Goal: Information Seeking & Learning: Learn about a topic

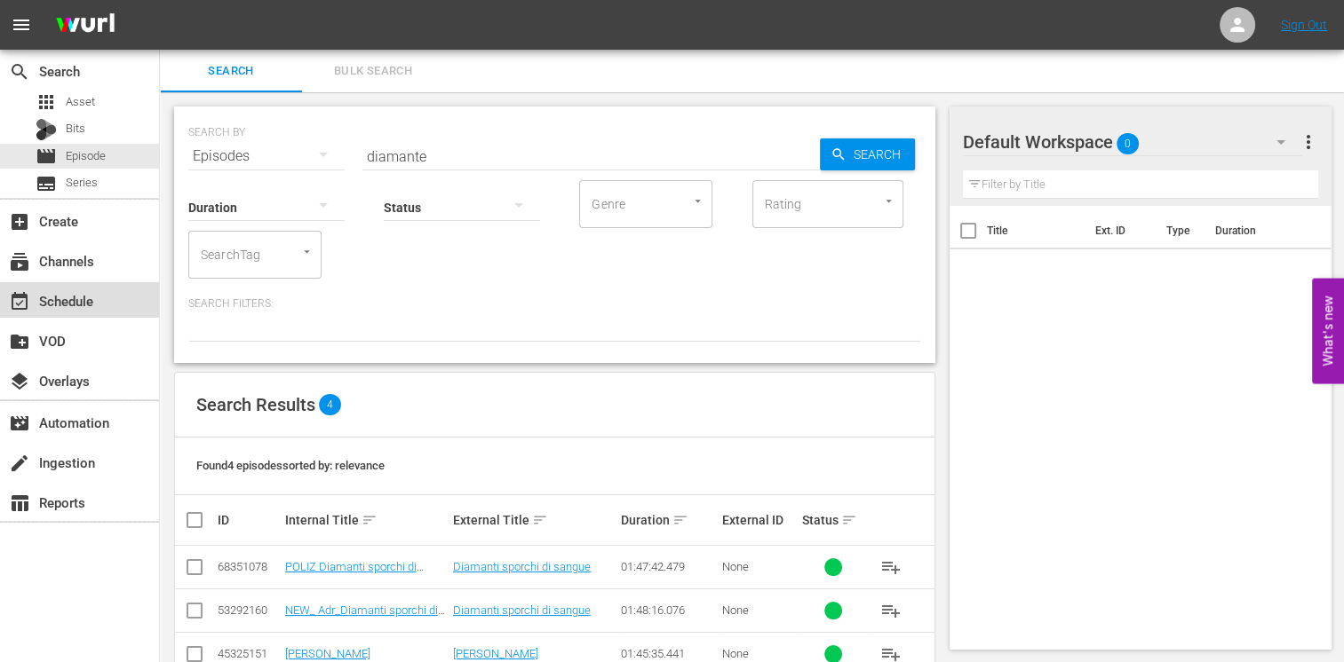
click at [89, 304] on div "event_available Schedule" at bounding box center [49, 298] width 99 height 16
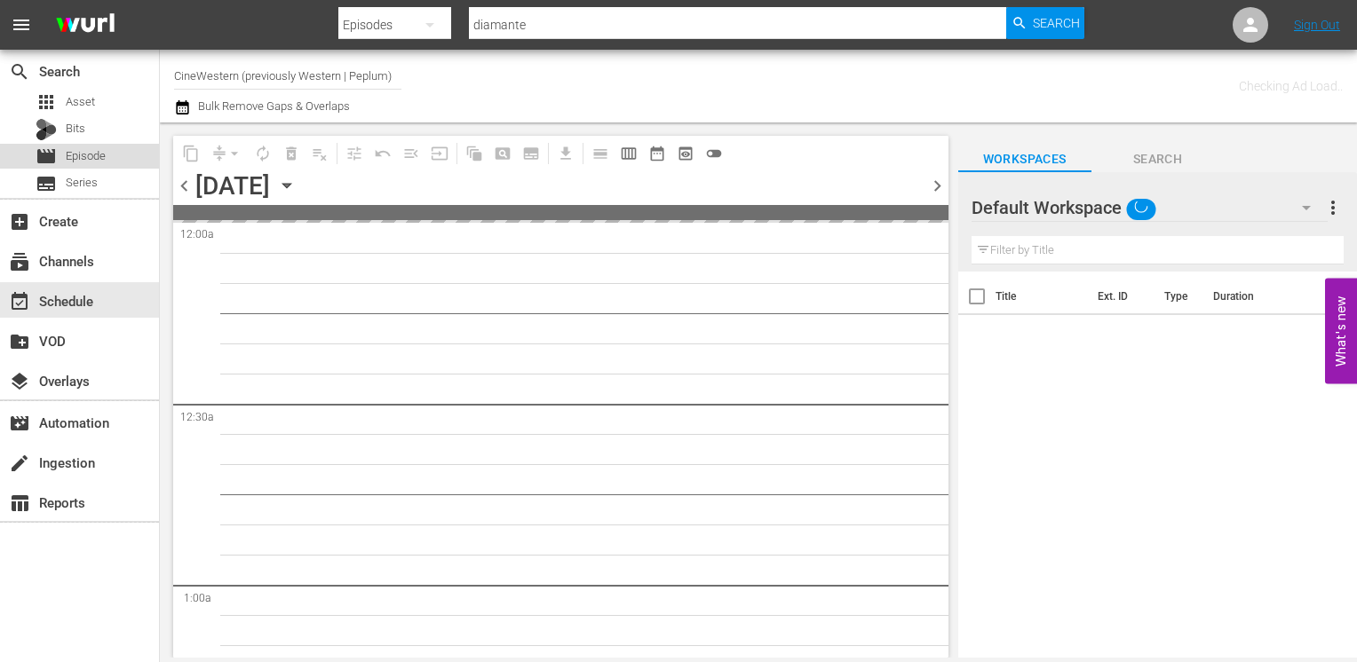
click at [83, 155] on span "Episode" at bounding box center [86, 156] width 40 height 18
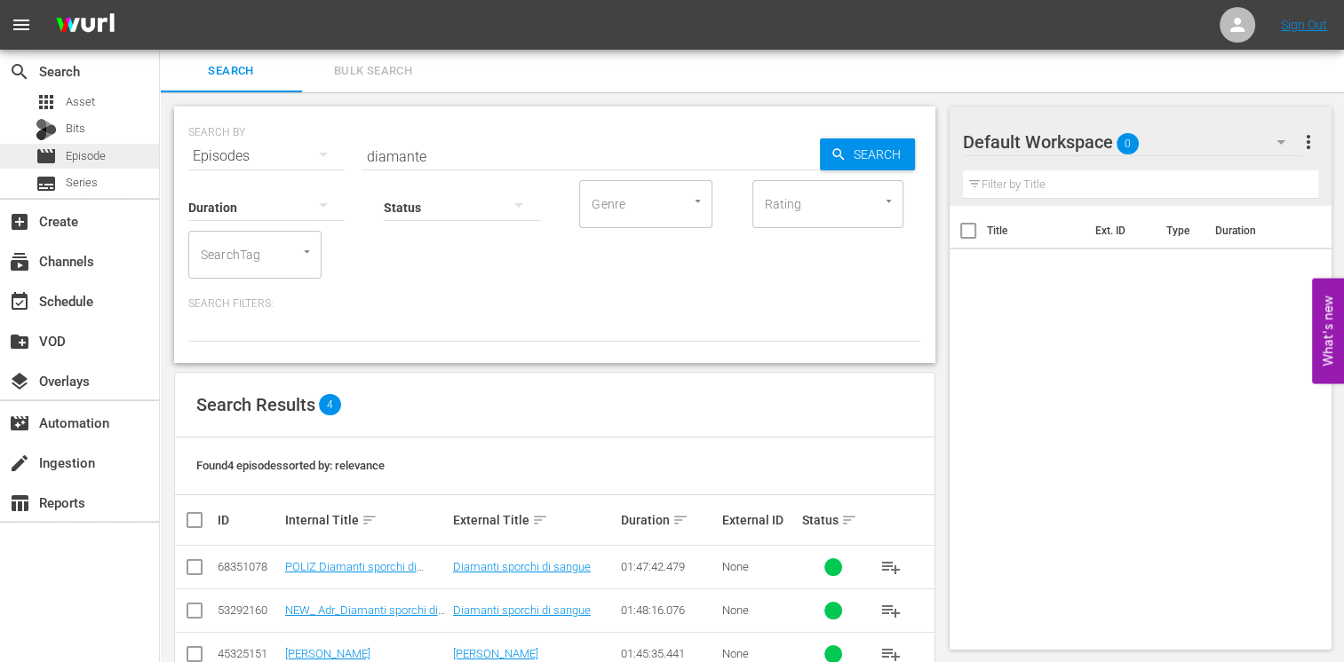
click at [83, 158] on span "Episode" at bounding box center [86, 156] width 40 height 18
drag, startPoint x: 438, startPoint y: 160, endPoint x: 287, endPoint y: 148, distance: 151.4
click at [287, 148] on div "SEARCH BY Search By Episodes Search ID, Title, Description, Keywords, or Catego…" at bounding box center [554, 146] width 733 height 64
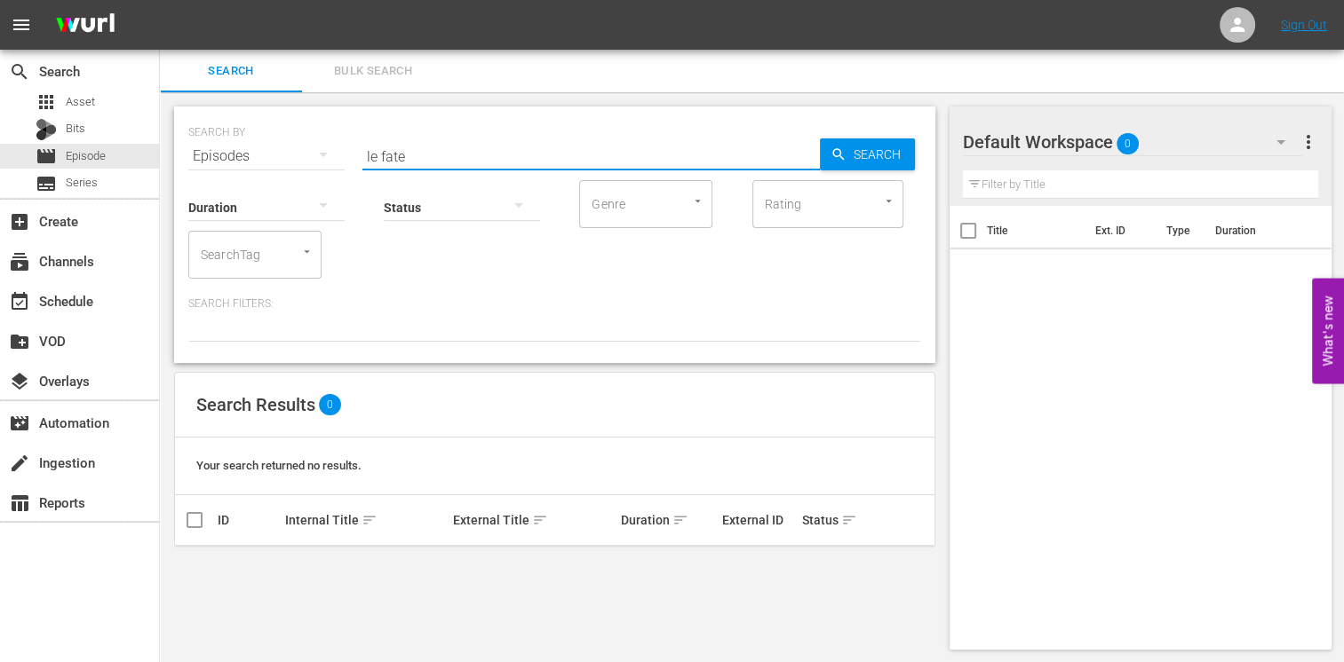
drag, startPoint x: 387, startPoint y: 150, endPoint x: 304, endPoint y: 151, distance: 83.5
click at [304, 141] on div "SEARCH BY Search By Episodes Search ID, Title, Description, Keywords, or Catego…" at bounding box center [554, 146] width 733 height 64
type input "[PERSON_NAME] mas"
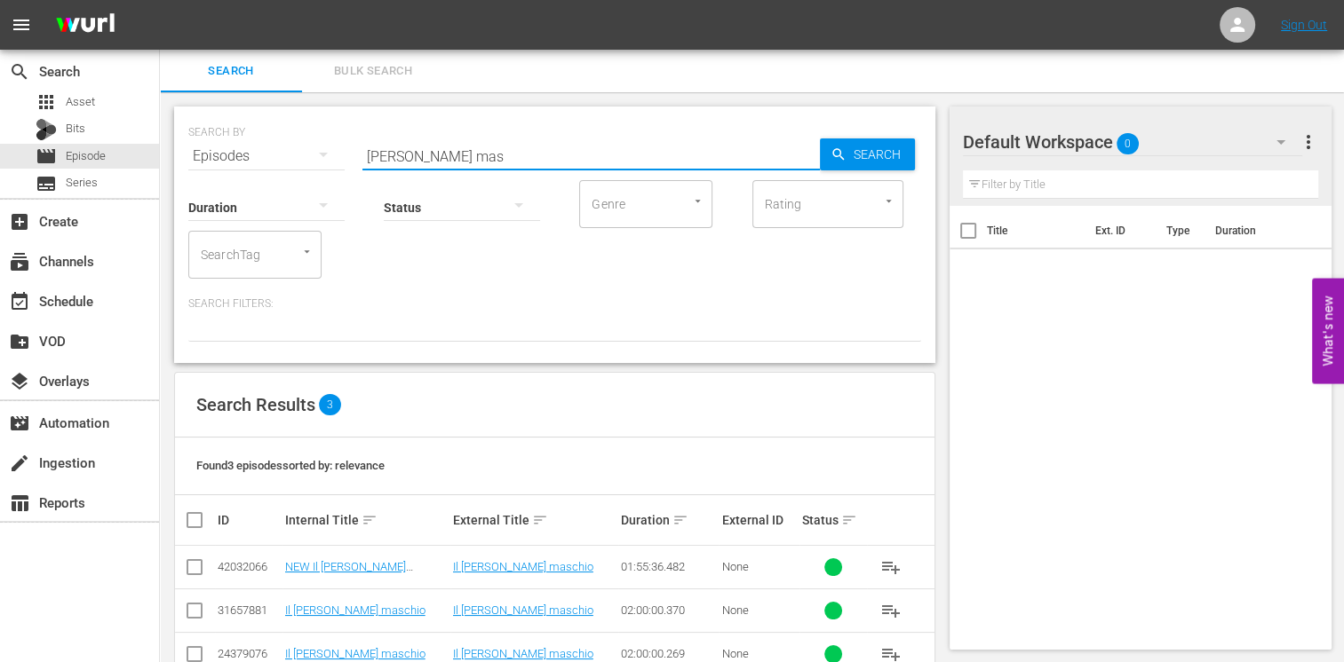
scroll to position [45, 0]
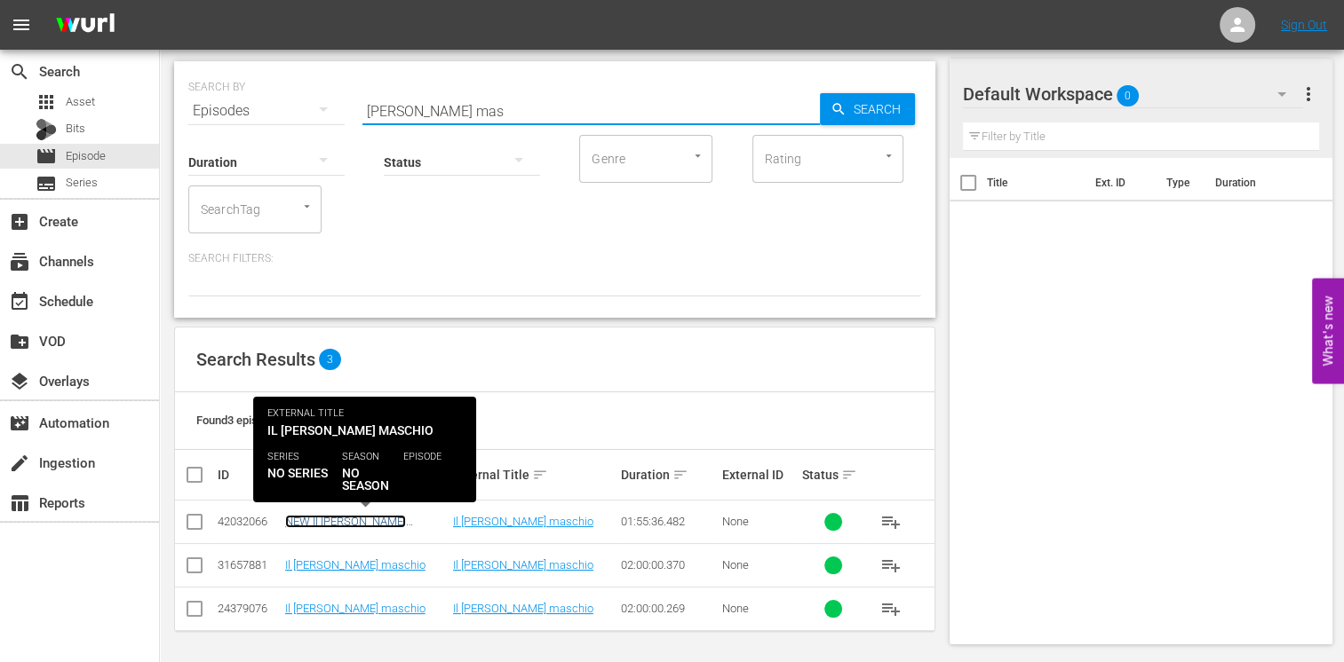
click at [337, 520] on link "NEW Il [PERSON_NAME] maschio" at bounding box center [345, 528] width 121 height 27
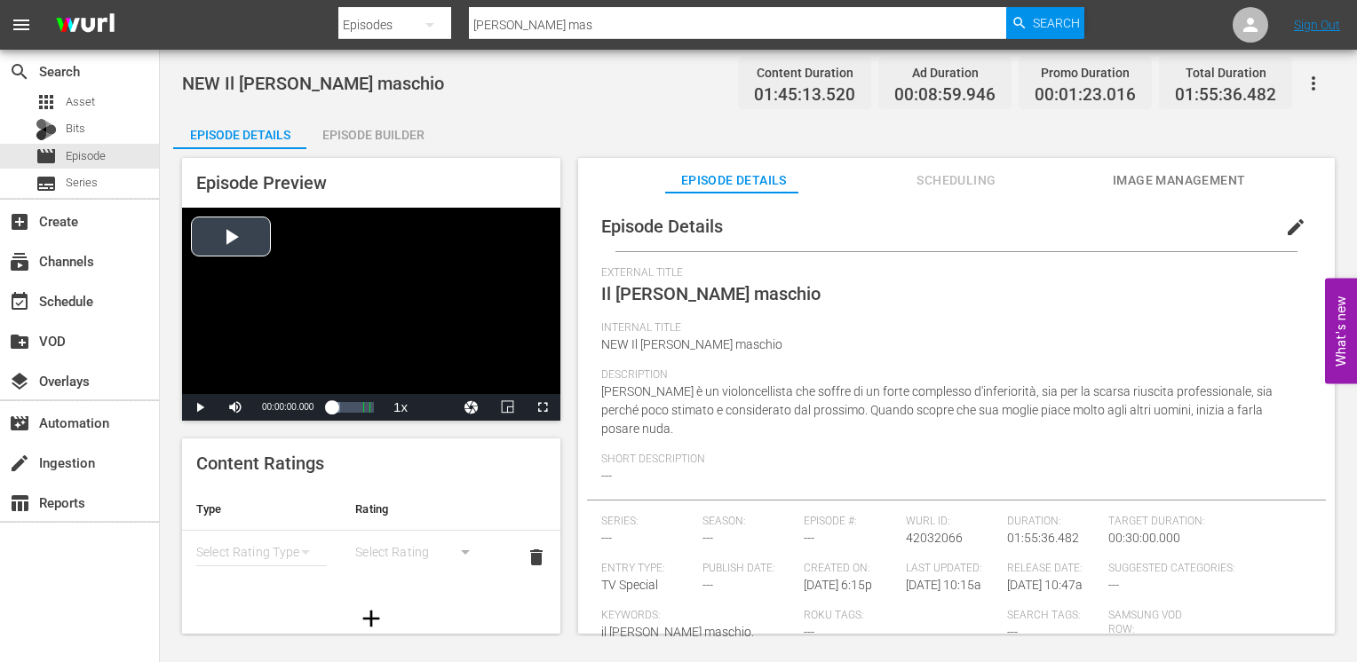
click at [235, 250] on div "Video Player" at bounding box center [371, 301] width 378 height 186
click at [543, 408] on span "Video Player" at bounding box center [543, 408] width 0 height 0
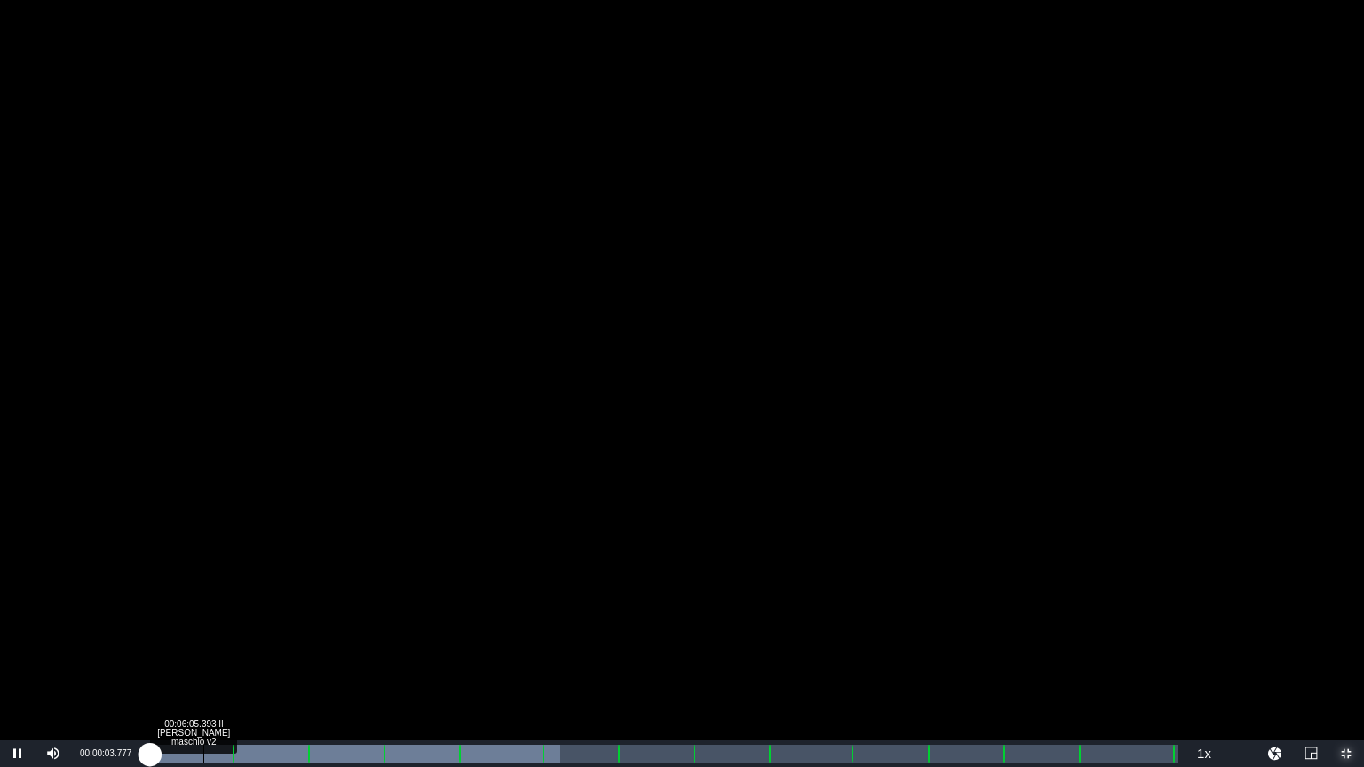
click at [203, 662] on div "Loaded : 39.97% 00:06:05.393 Il [PERSON_NAME] maschio v2 00:00:03.780" at bounding box center [663, 754] width 1028 height 18
click at [242, 662] on div "Loaded : 4.75% 00:10:28.955 Il [PERSON_NAME] maschio v2 00:04:46.008" at bounding box center [663, 754] width 1028 height 18
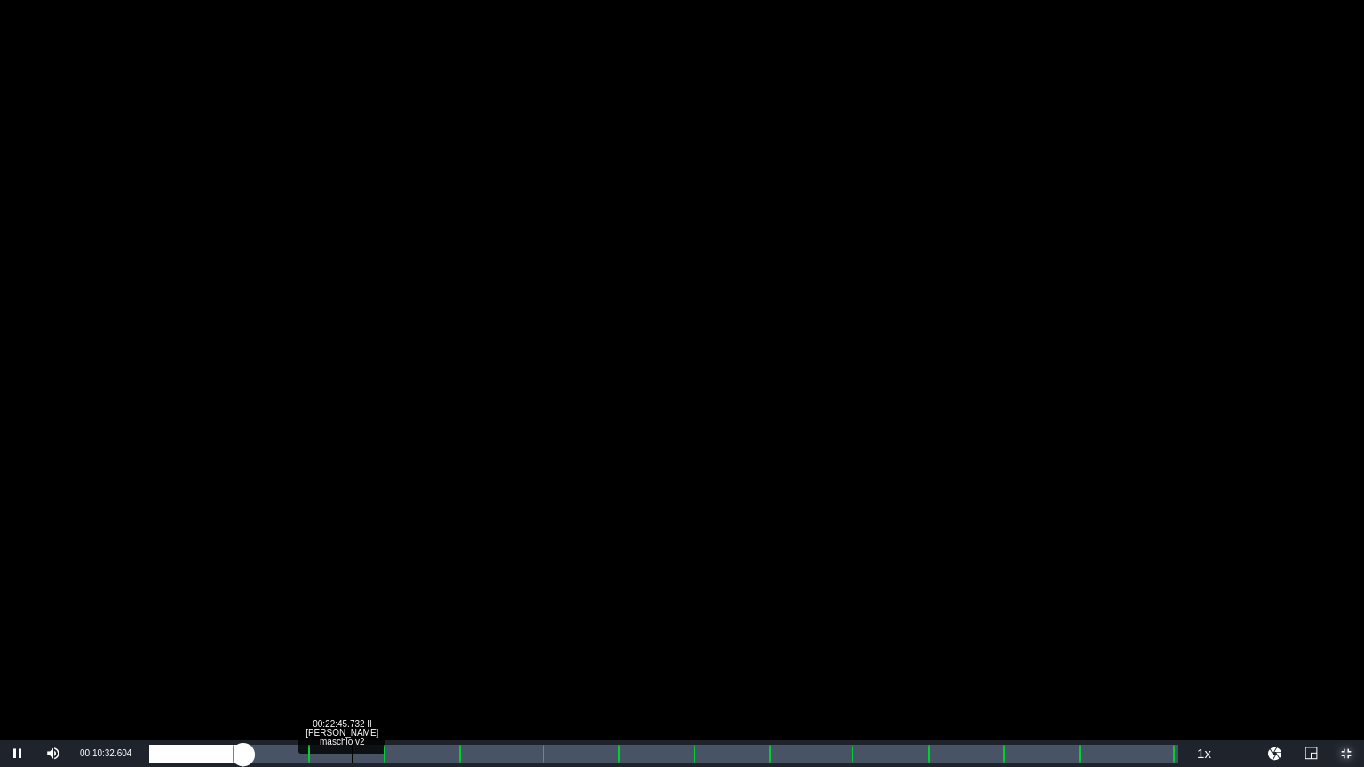
click at [352, 662] on div "Loaded : 8.75% 00:22:45.732 Il [PERSON_NAME] maschio v2 00:08:41.825" at bounding box center [663, 754] width 1028 height 18
click at [405, 662] on div "Loaded : 19.79% 00:28:45.135 Il [PERSON_NAME] maschio v2 00:20:27.174" at bounding box center [663, 754] width 1028 height 18
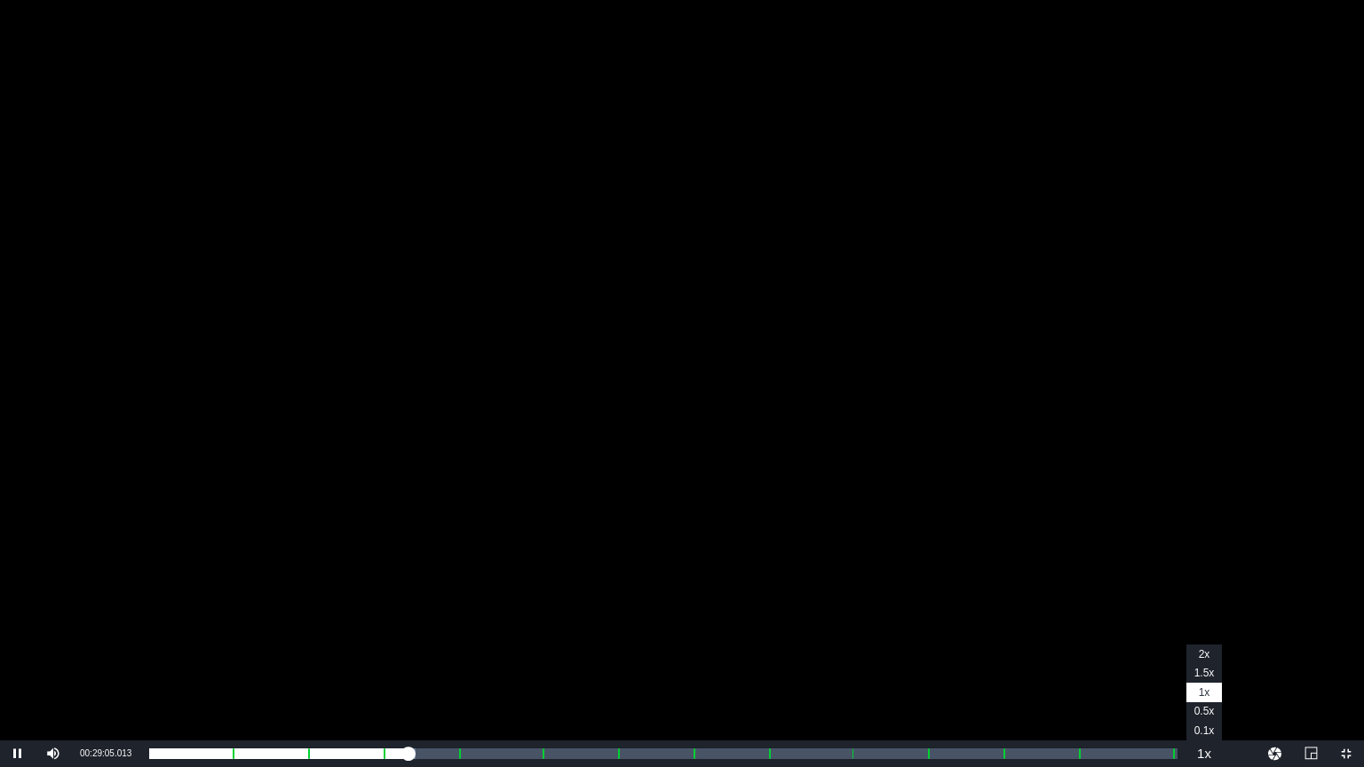
click at [1205, 662] on button "Playback Rate" at bounding box center [1204, 754] width 36 height 27
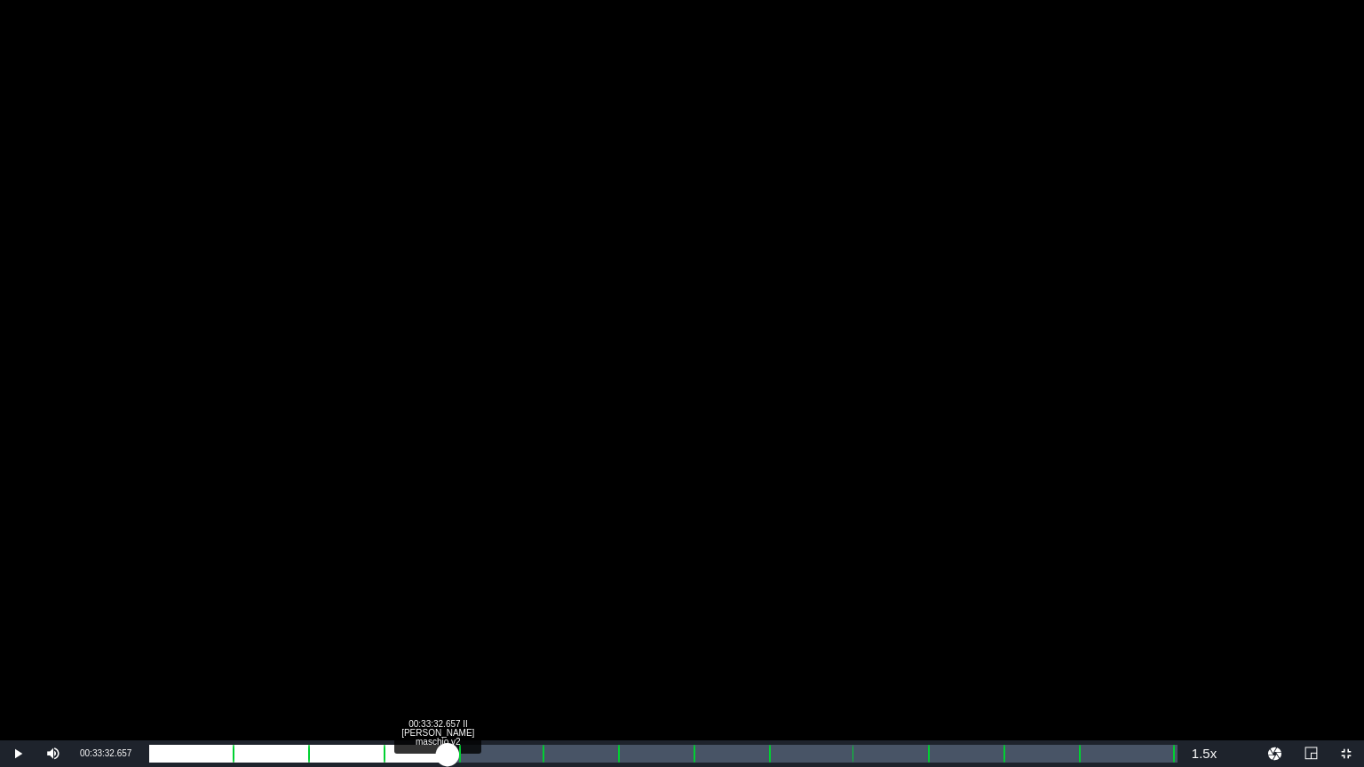
click at [448, 662] on div "Loaded : 26.25% 00:33:32.657 Il [PERSON_NAME] maschio v2 00:26:34.964 Cue Point…" at bounding box center [663, 754] width 1028 height 18
click at [575, 662] on div "Loaded : 29.30% 00:47:31.265 Il [PERSON_NAME] maschio v2 00:30:43.156 Cue Point…" at bounding box center [663, 754] width 1028 height 18
click at [653, 662] on div "Loaded : 41.47% 00:56:36.360 Il [PERSON_NAME] maschio v2 00:43:17.073 [GEOGRAPH…" at bounding box center [663, 754] width 1028 height 18
click at [734, 662] on div "Loaded : 48.99% 01:05:41.455 Il [PERSON_NAME] maschio v2 00:51:25.932 [GEOGRAPH…" at bounding box center [663, 754] width 1028 height 18
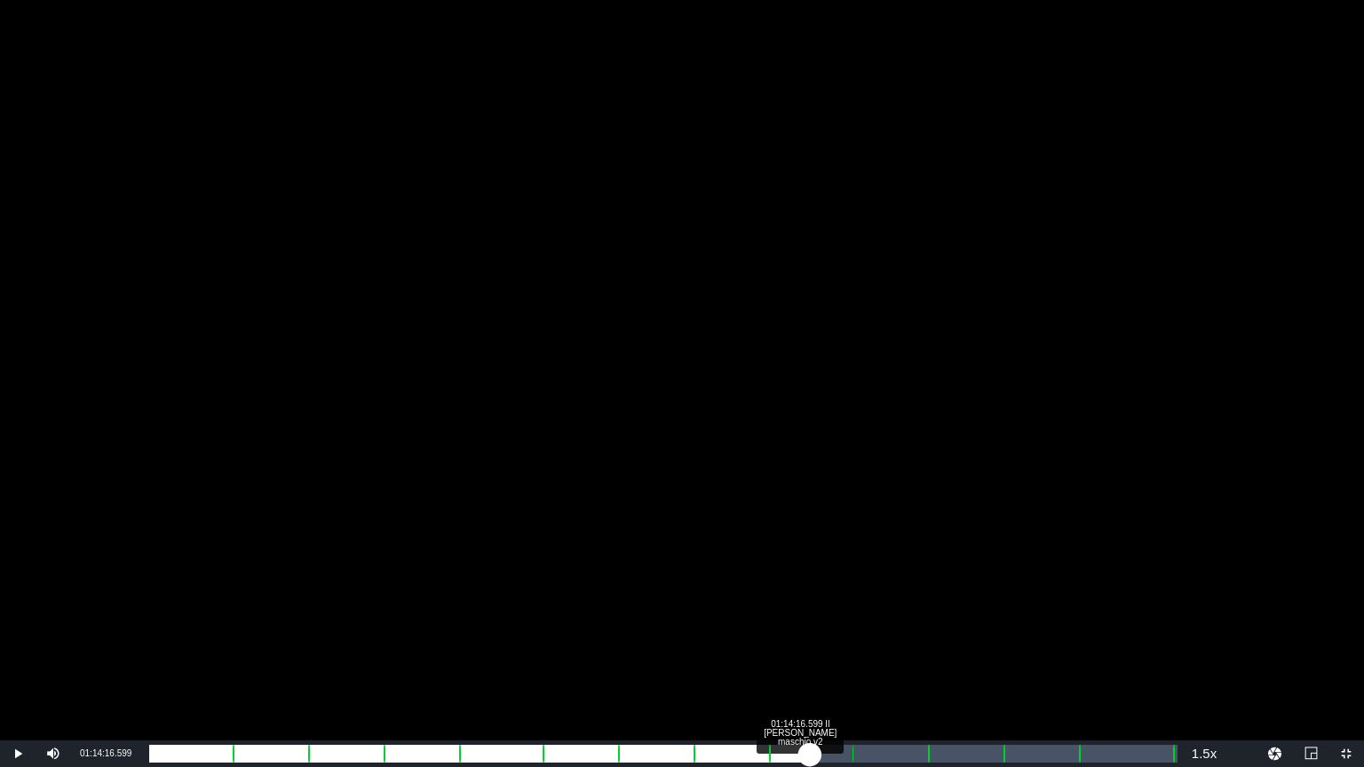
click at [810, 662] on div "Loaded : 57.27% 01:14:16.599 Il [PERSON_NAME] maschio v2 01:00:06.565 [GEOGRAPH…" at bounding box center [663, 754] width 1028 height 18
click at [906, 662] on div "Loaded : 63.93% 01:25:09.515 Il [PERSON_NAME] maschio v2 01:07:14.937 [GEOGRAPH…" at bounding box center [663, 754] width 1028 height 18
click at [988, 662] on div "Loaded : 73.72% 01:34:32.580 Il [PERSON_NAME] maschio v2 01:17:31.902 [GEOGRAPH…" at bounding box center [663, 754] width 1028 height 18
click at [1055, 662] on div "01:41:49.854 Il [PERSON_NAME] maschio v2" at bounding box center [1055, 754] width 1 height 18
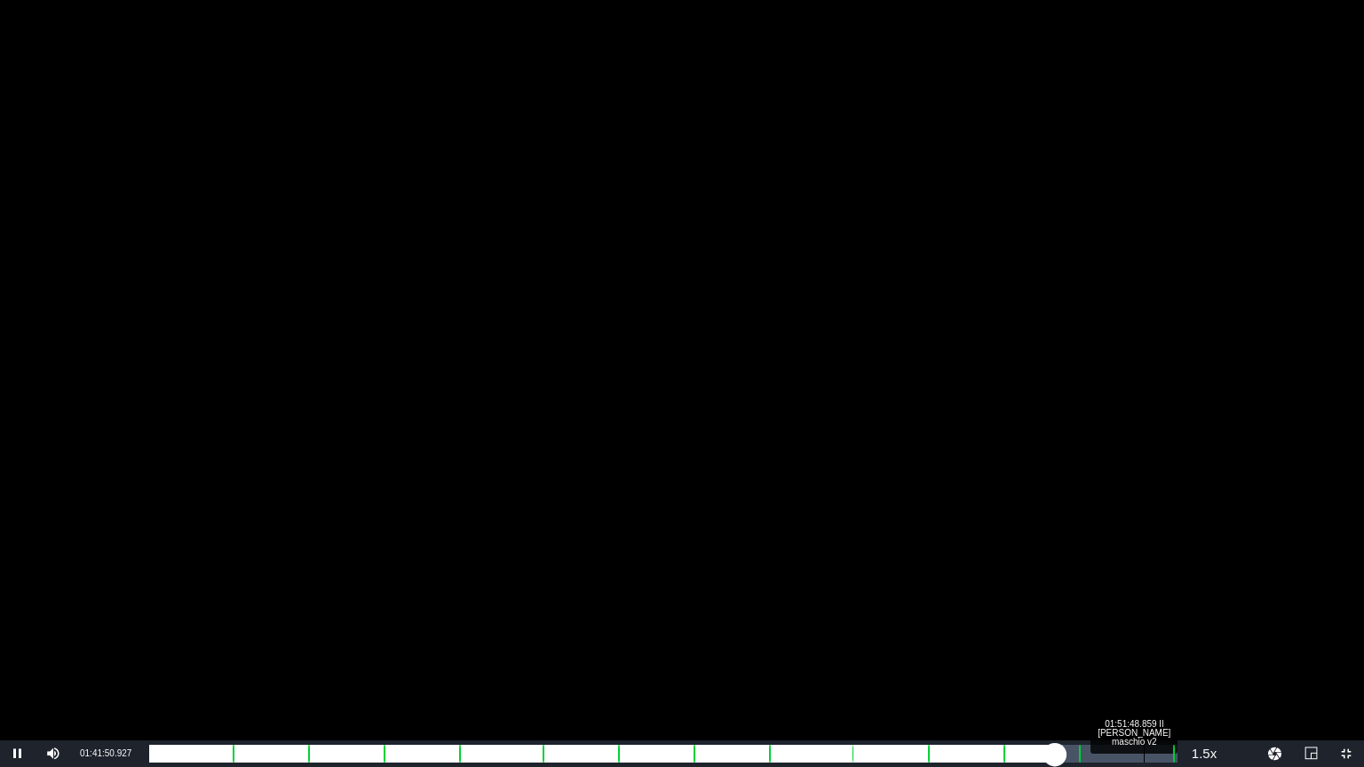
click at [1144, 662] on div "Loaded : 88.85% 01:51:48.859 Il [PERSON_NAME] maschio v2 01:33:18.838 [GEOGRAPH…" at bounding box center [663, 754] width 1028 height 18
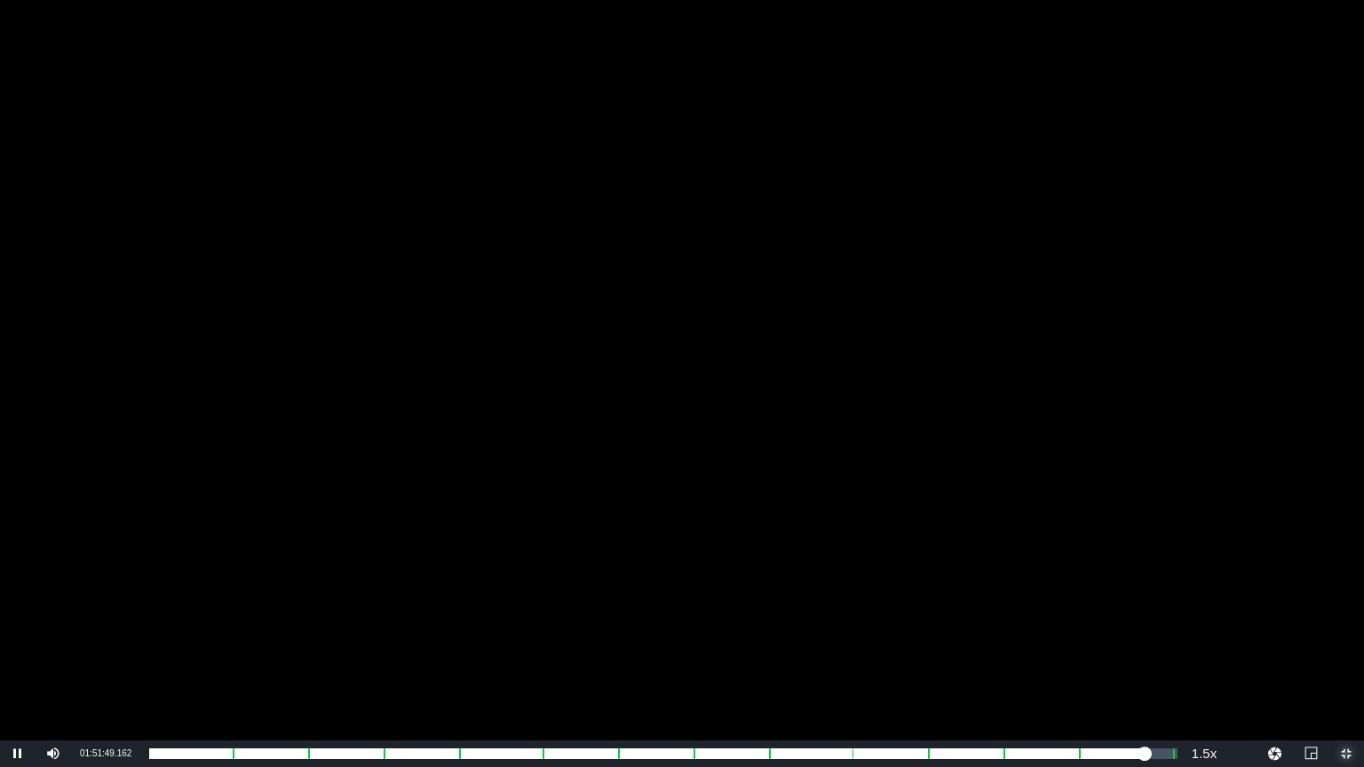
click at [1343, 662] on span "Video Player" at bounding box center [1346, 754] width 0 height 0
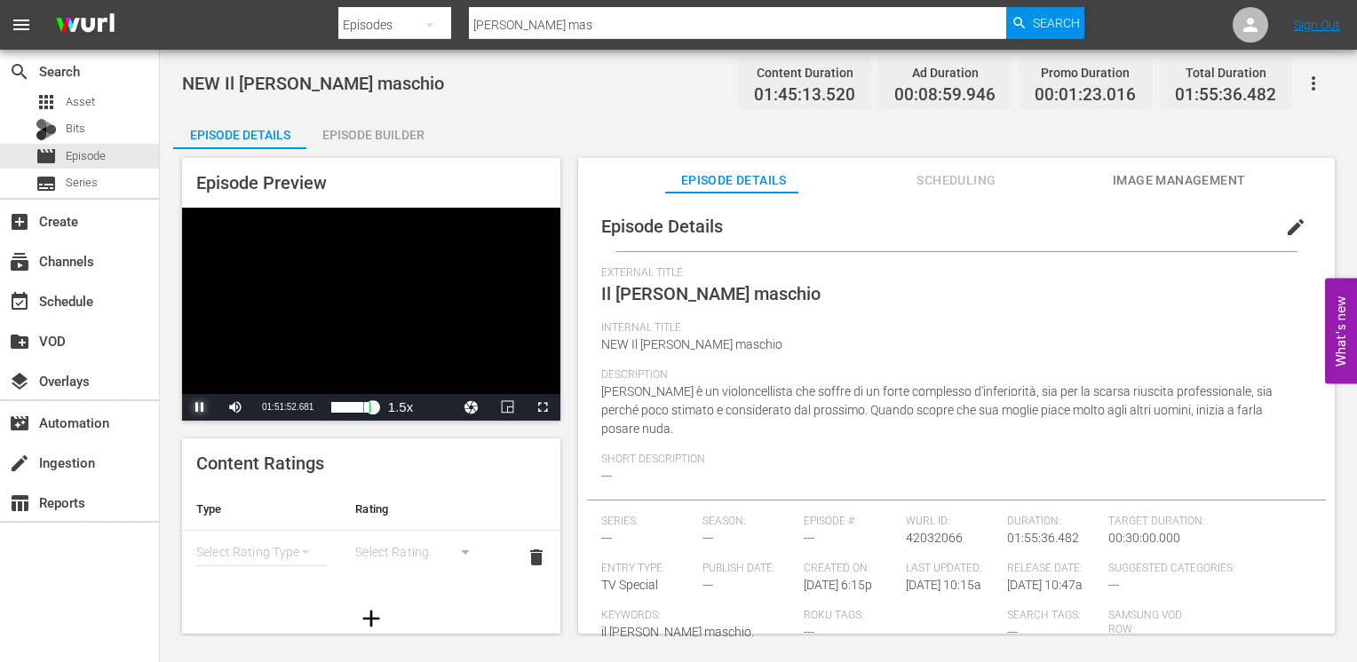
click at [200, 408] on span "Video Player" at bounding box center [200, 408] width 0 height 0
